Goal: Check status: Check status

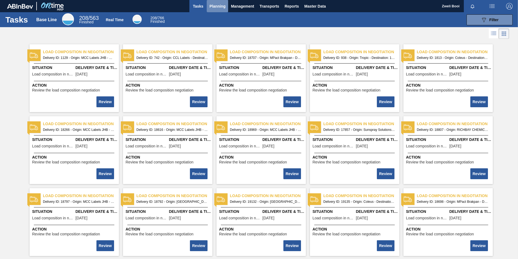
click at [219, 8] on span "Planning" at bounding box center [218, 6] width 16 height 7
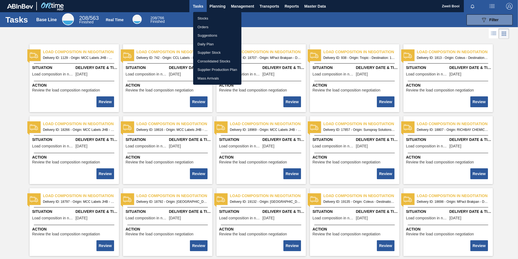
click at [206, 17] on li "Stocks" at bounding box center [217, 18] width 48 height 9
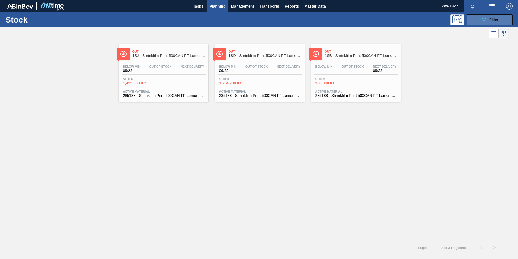
click at [478, 21] on button "089F7B8B-B2A5-4AFE-B5C0-19BA573D28AC Filter" at bounding box center [490, 19] width 46 height 11
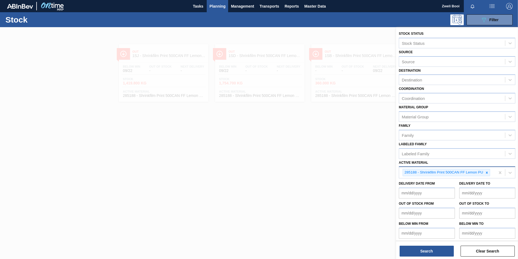
click at [487, 172] on icon at bounding box center [487, 173] width 4 height 4
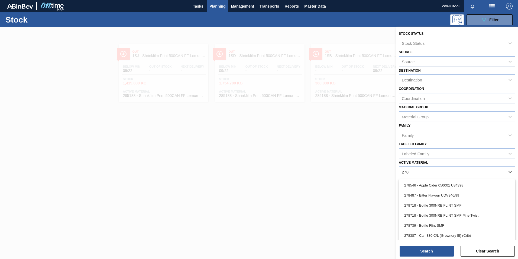
type Material "278"
type Material "283768"
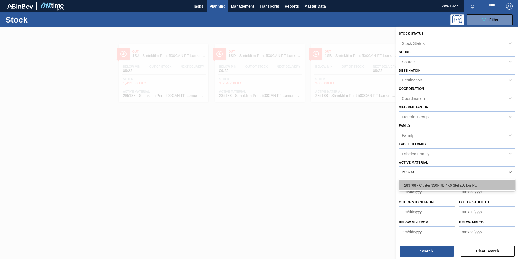
click at [421, 185] on div "283768 - Cluster 330NRB 4X6 Stella Artois PU" at bounding box center [457, 185] width 117 height 10
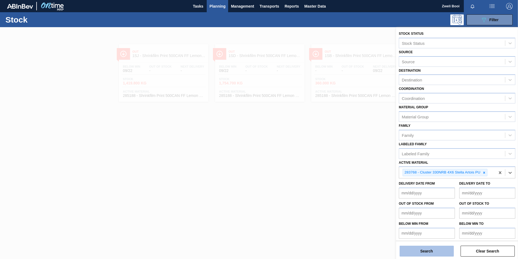
click at [434, 253] on button "Search" at bounding box center [427, 250] width 54 height 11
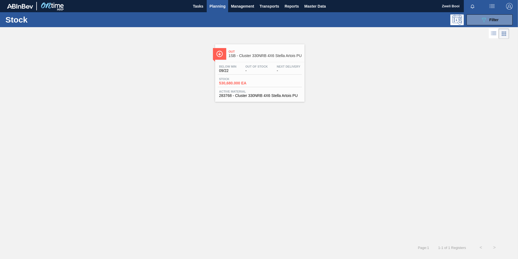
click at [265, 74] on div "Below Min 09/22 Out Of Stock - Next Delivery -" at bounding box center [260, 70] width 84 height 10
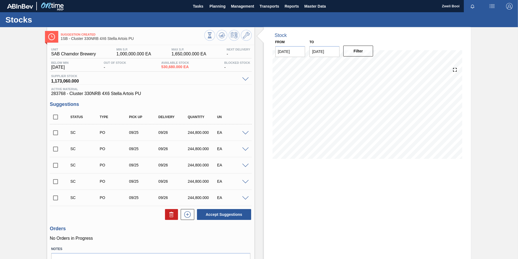
click at [327, 207] on div "Stock From [DATE] to [DATE] Filter" at bounding box center [367, 158] width 207 height 262
click at [55, 132] on input "checkbox" at bounding box center [55, 132] width 11 height 11
checkbox input "true"
click at [54, 147] on input "checkbox" at bounding box center [55, 148] width 11 height 11
checkbox input "true"
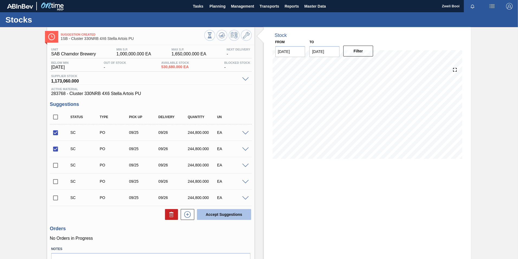
scroll to position [31, 0]
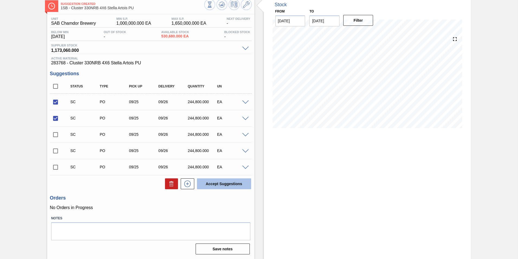
click at [234, 185] on button "Accept Suggestions" at bounding box center [224, 183] width 54 height 11
checkbox input "false"
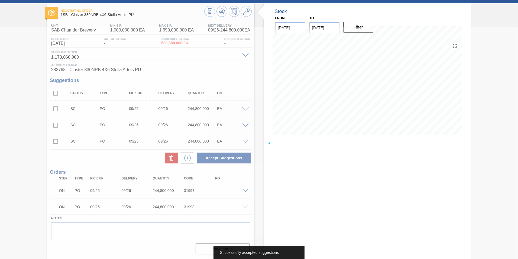
scroll to position [24, 0]
